Goal: Information Seeking & Learning: Learn about a topic

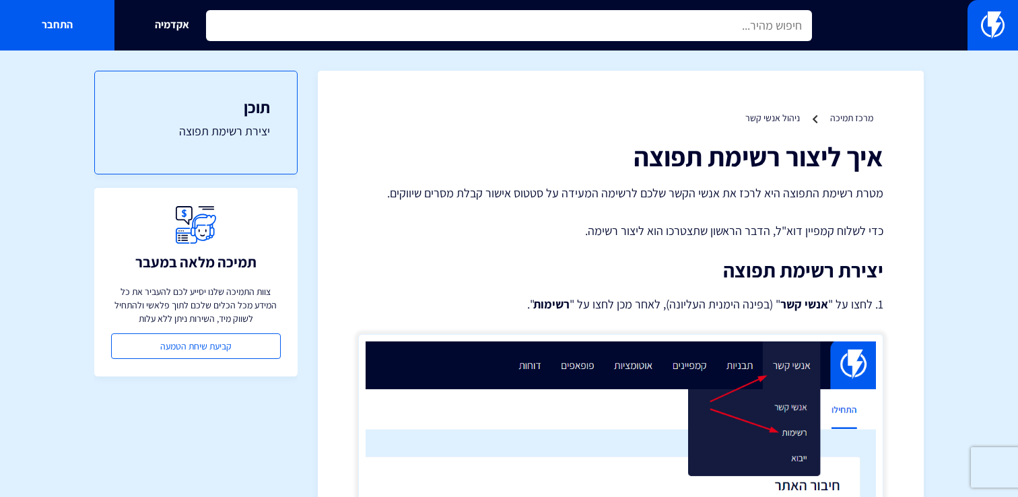
click at [438, 28] on input "text" at bounding box center [509, 25] width 606 height 31
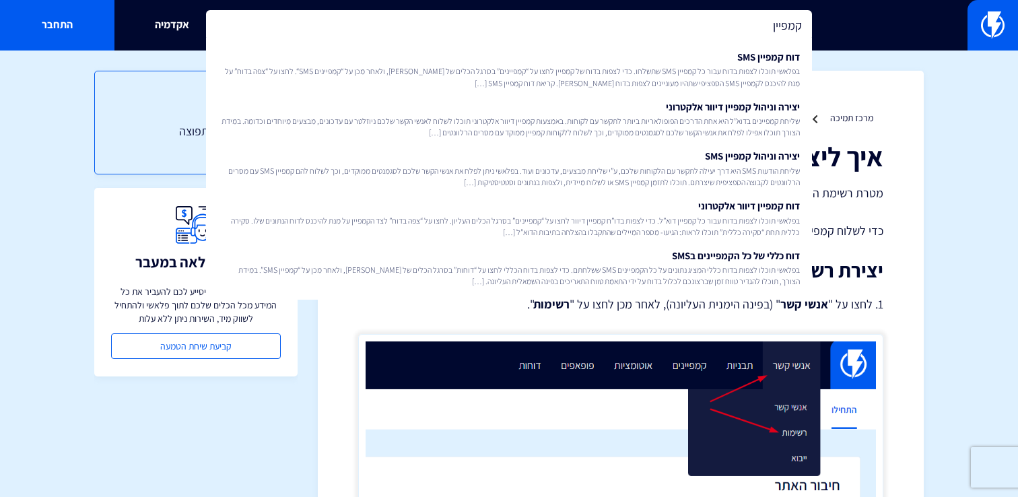
type input "קמפיין"
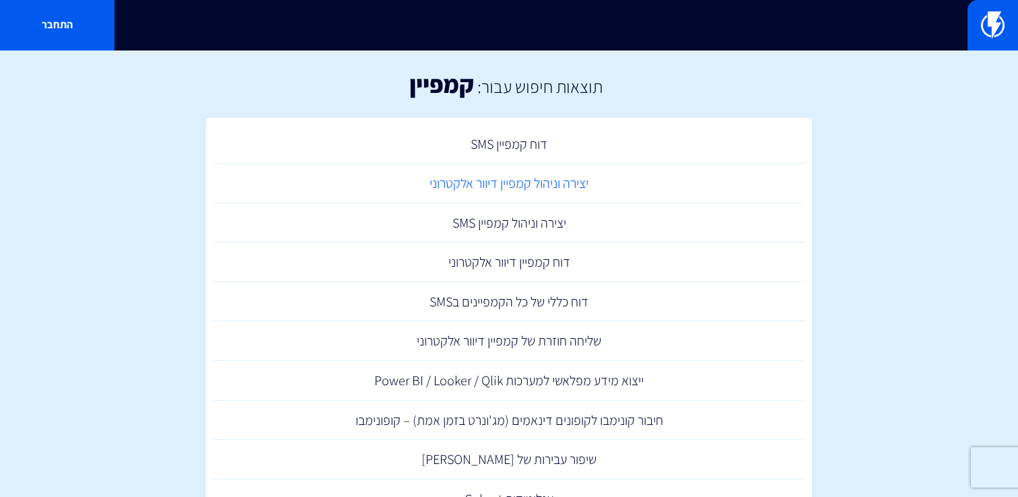
click at [485, 177] on link "יצירה וניהול קמפיין דיוור אלקטרוני" at bounding box center [509, 184] width 592 height 40
